Goal: Find specific page/section: Find specific page/section

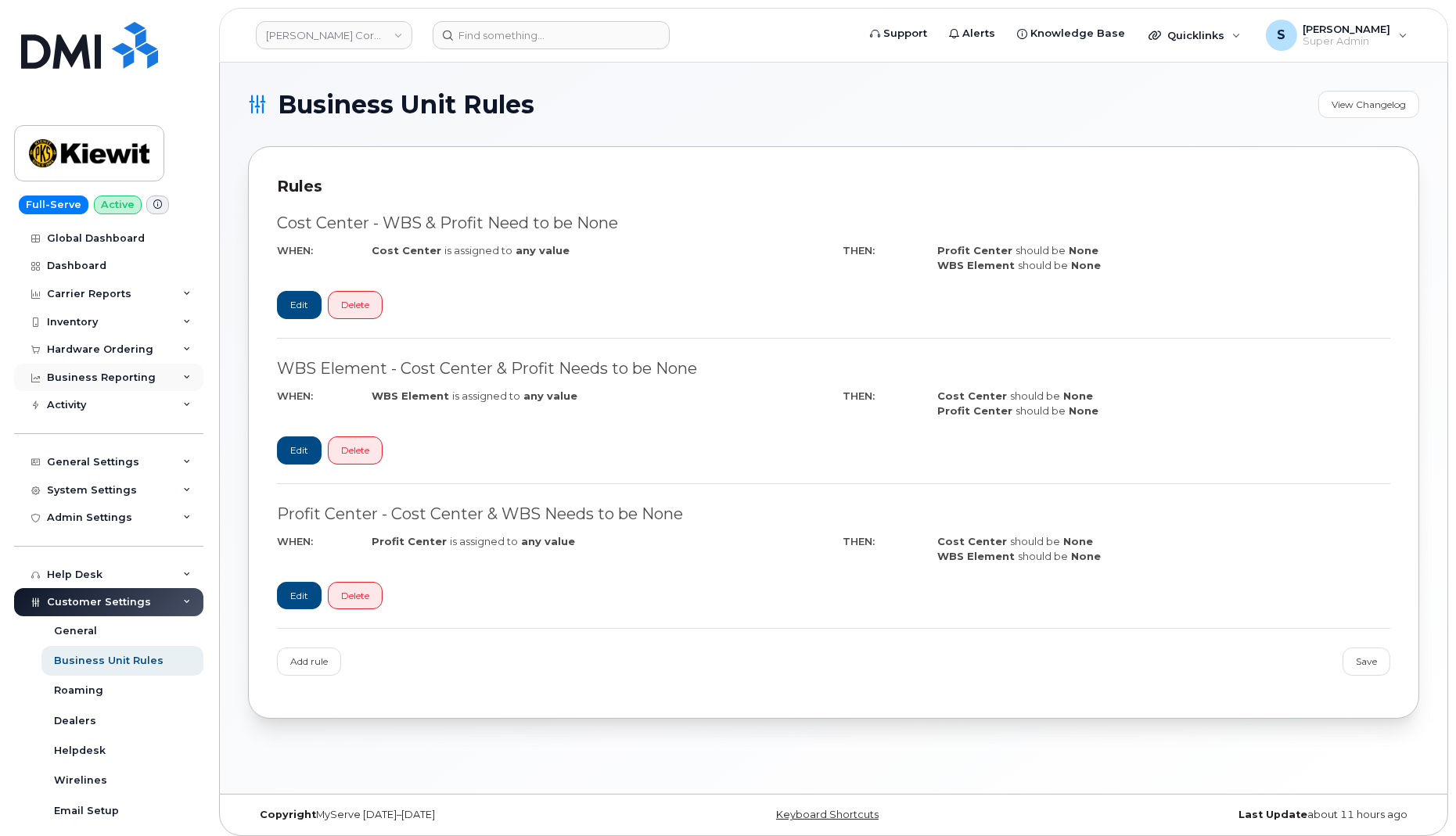
click at [106, 377] on div "Business Reporting" at bounding box center [101, 378] width 109 height 12
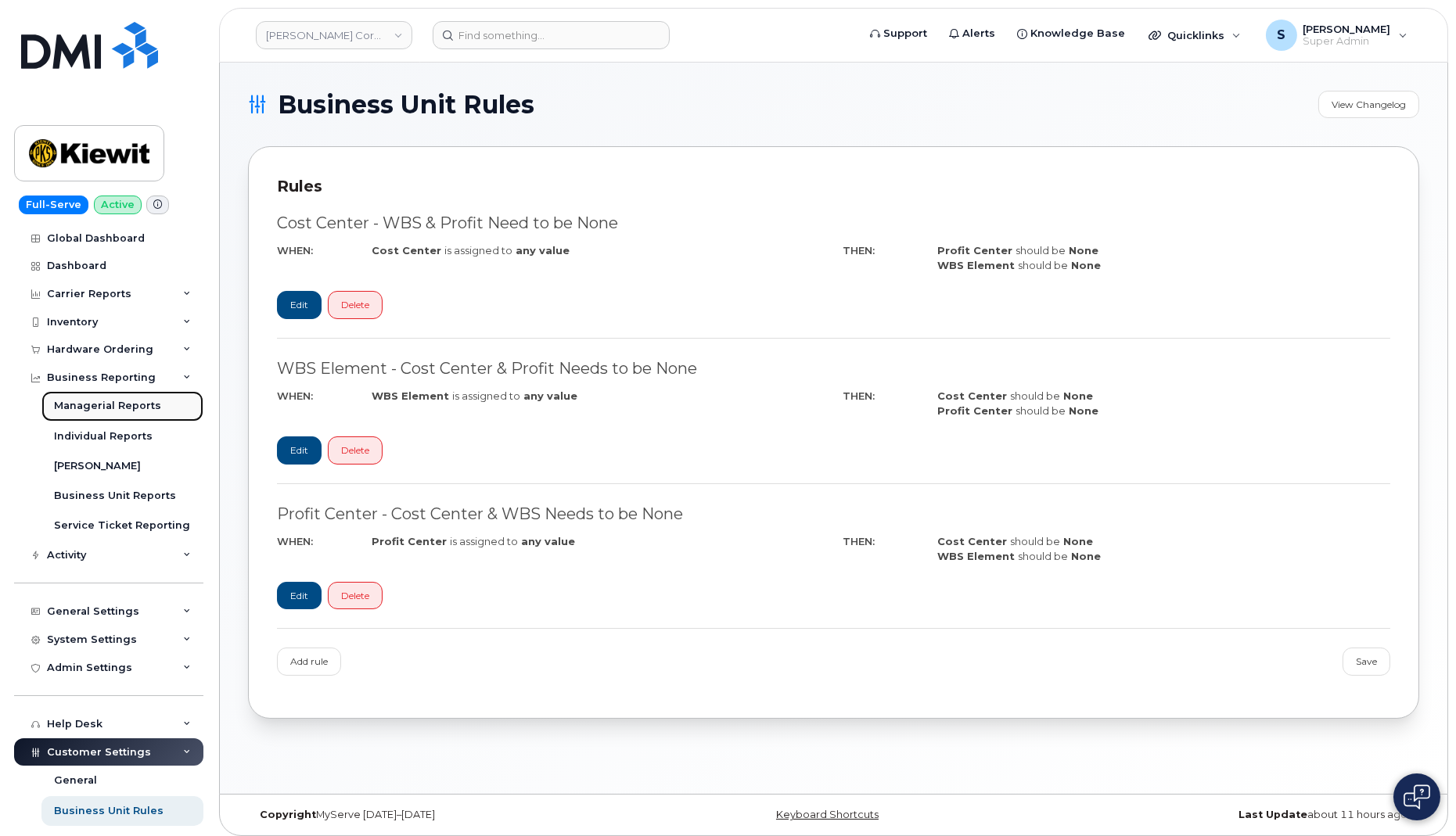
click at [105, 405] on div "Managerial Reports" at bounding box center [107, 406] width 107 height 14
click at [79, 316] on div "Inventory" at bounding box center [72, 322] width 51 height 12
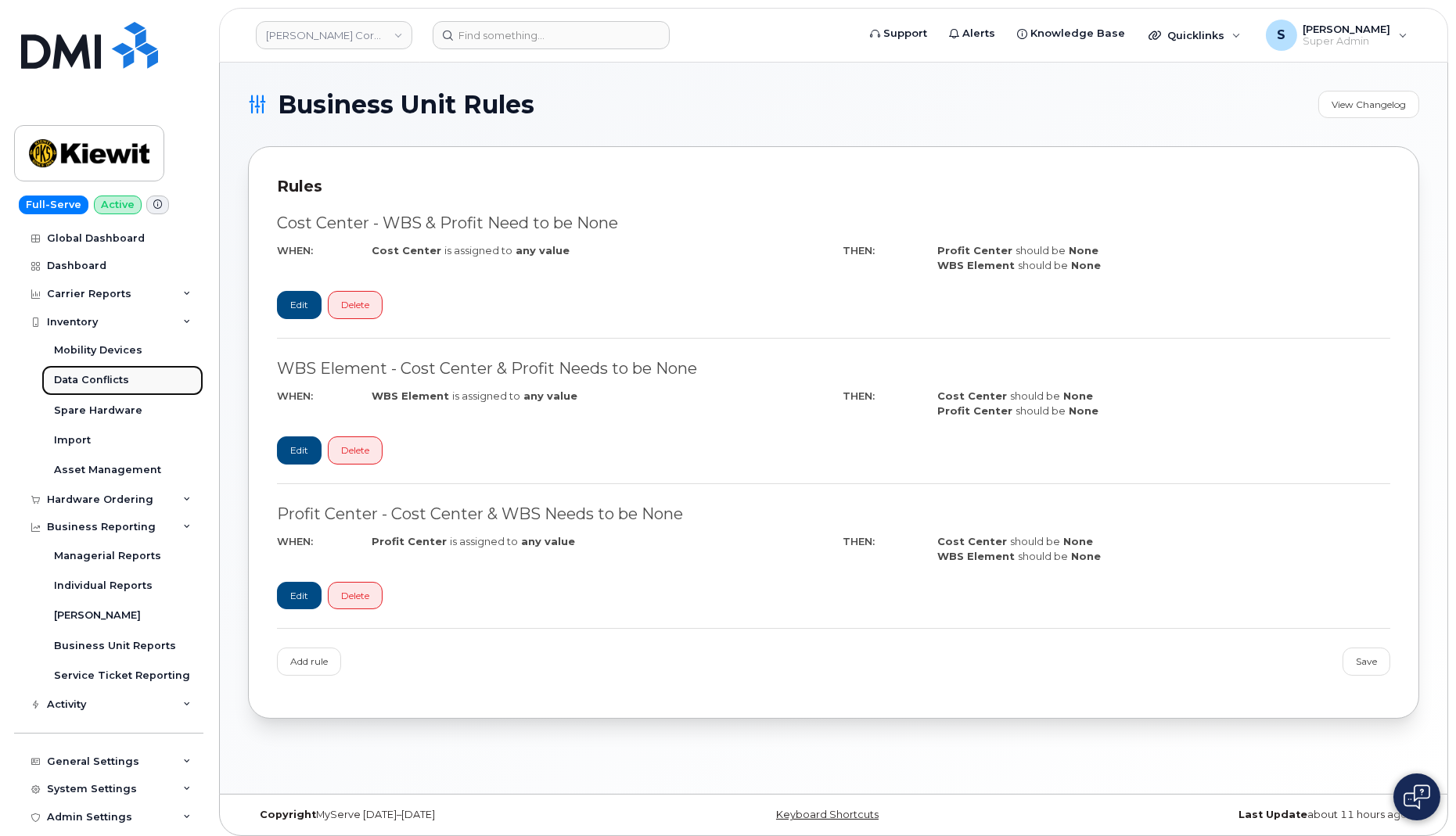
click at [101, 378] on div "Data Conflicts" at bounding box center [91, 380] width 75 height 14
